Goal: Find specific page/section: Find specific page/section

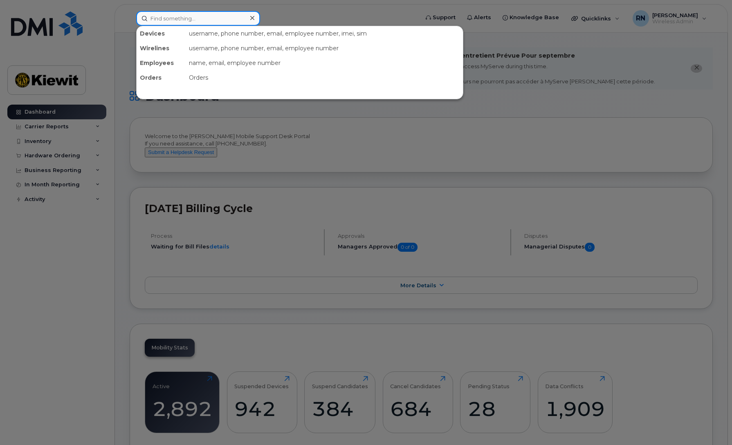
click at [177, 21] on input at bounding box center [198, 18] width 124 height 15
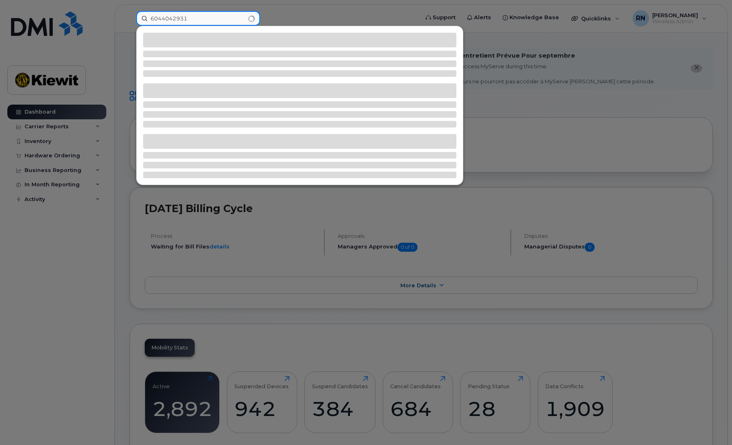
type input "6044042931"
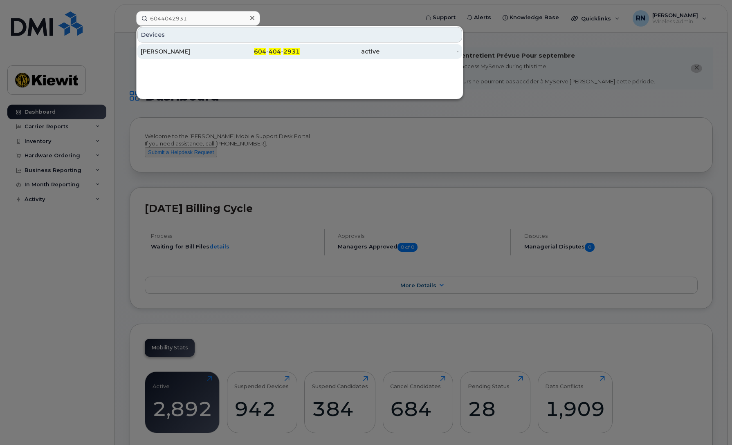
click at [175, 53] on div "[PERSON_NAME]" at bounding box center [181, 51] width 80 height 8
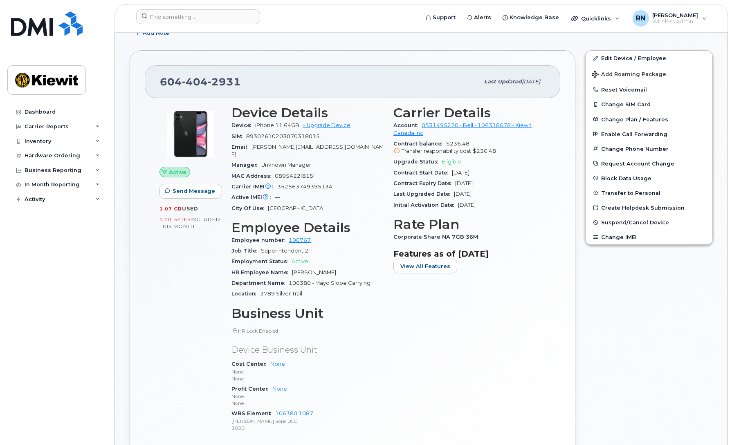
scroll to position [248, 0]
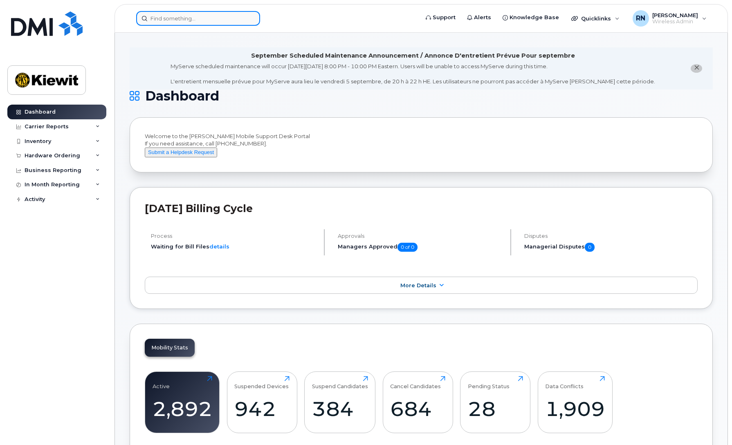
click at [178, 17] on input at bounding box center [198, 18] width 124 height 15
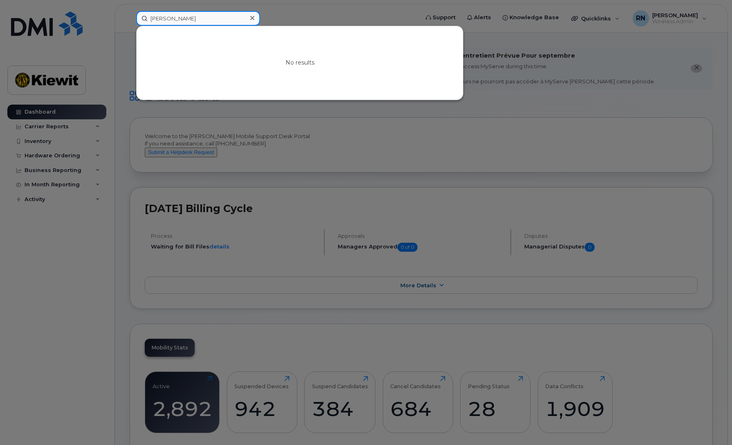
click at [183, 15] on input "corey arnelen" at bounding box center [198, 18] width 124 height 15
click at [165, 19] on input "corey arnelien" at bounding box center [198, 18] width 124 height 15
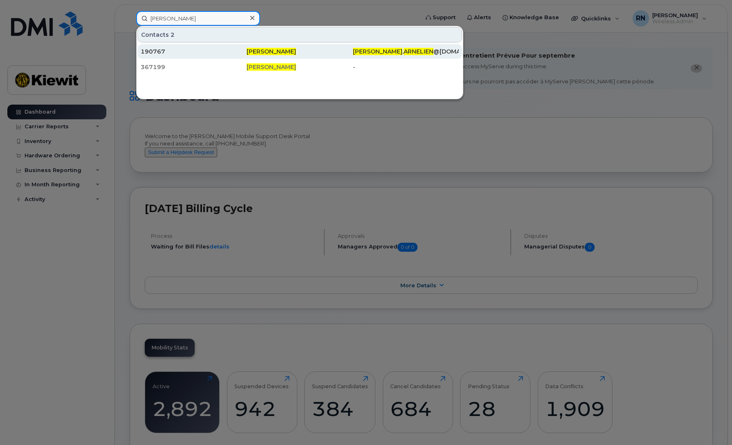
type input "cory arnelien"
click at [254, 48] on span "Cory Arnelien" at bounding box center [271, 51] width 49 height 7
